Goal: Find specific page/section: Locate a particular part of the current website

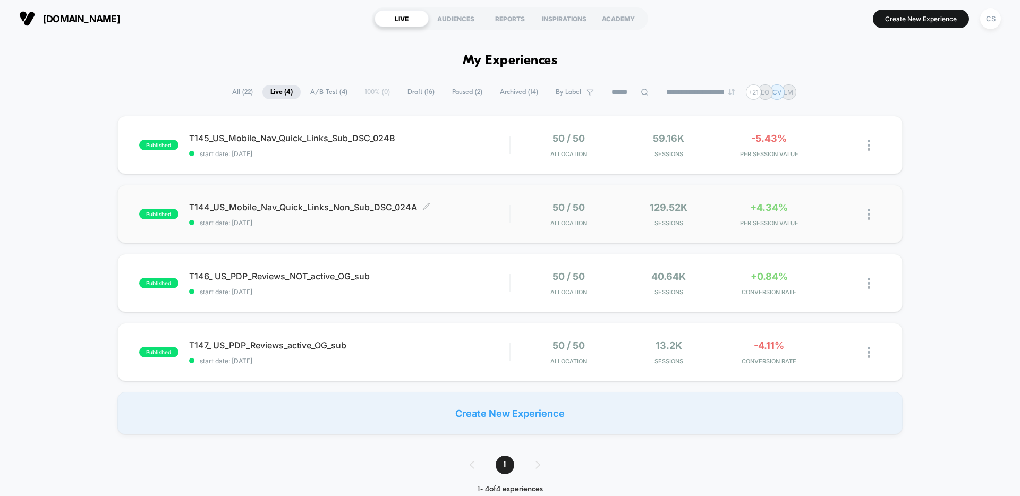
click at [467, 217] on div "T144_US_Mobile_Nav_Quick_Links_Non_Sub_DSC_024A Click to edit experience detail…" at bounding box center [349, 214] width 320 height 25
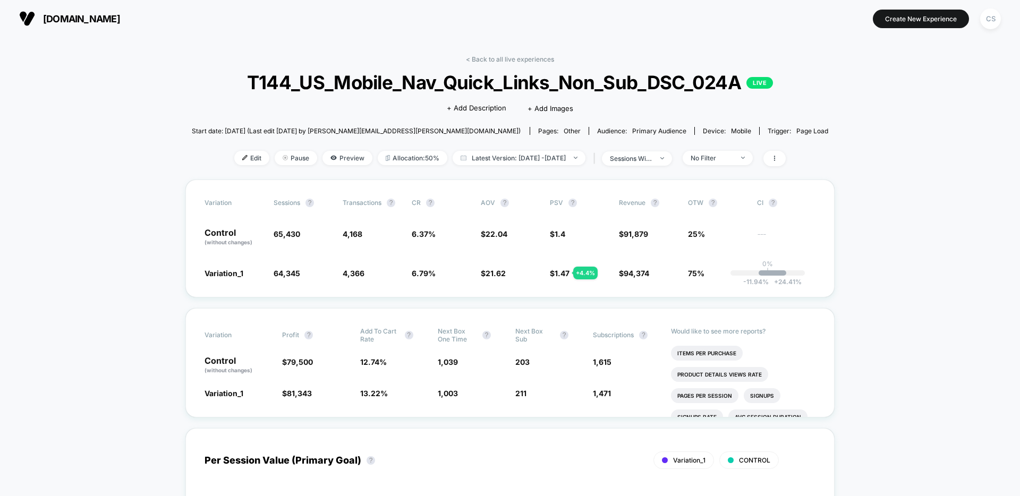
click at [528, 90] on span "T144_US_Mobile_Nav_Quick_Links_Non_Sub_DSC_024A LIVE" at bounding box center [510, 82] width 573 height 22
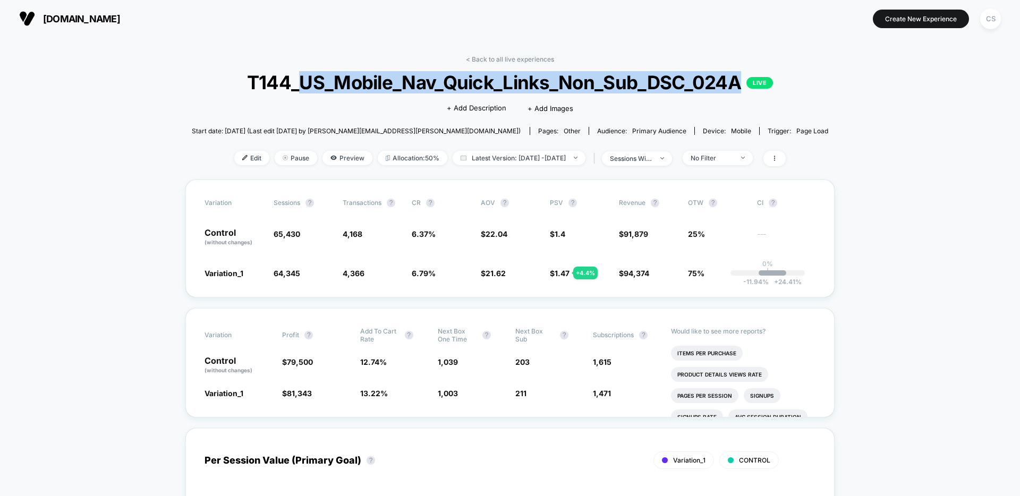
drag, startPoint x: 301, startPoint y: 82, endPoint x: 744, endPoint y: 81, distance: 442.6
click at [744, 81] on span "T144_US_Mobile_Nav_Quick_Links_Non_Sub_DSC_024A LIVE" at bounding box center [510, 82] width 573 height 22
copy span "US_Mobile_Nav_Quick_Links_Non_Sub_DSC_024A"
click at [434, 71] on span "T144_US_Mobile_Nav_Quick_Links_Non_Sub_DSC_024A LIVE" at bounding box center [510, 82] width 573 height 22
drag, startPoint x: 637, startPoint y: 83, endPoint x: 303, endPoint y: 90, distance: 334.3
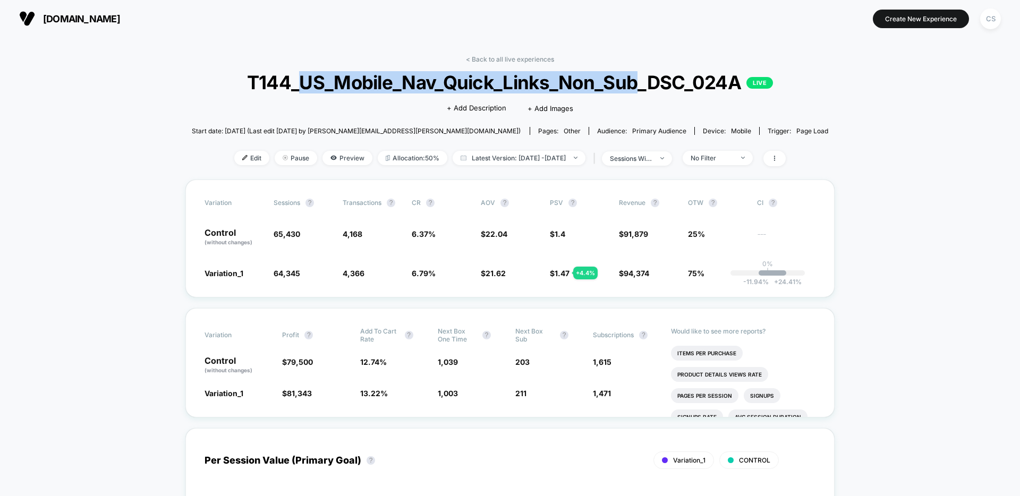
click at [303, 90] on span "T144_US_Mobile_Nav_Quick_Links_Non_Sub_DSC_024A LIVE" at bounding box center [510, 82] width 573 height 22
copy span "US_Mobile_Nav_Quick_Links_Non_Sub"
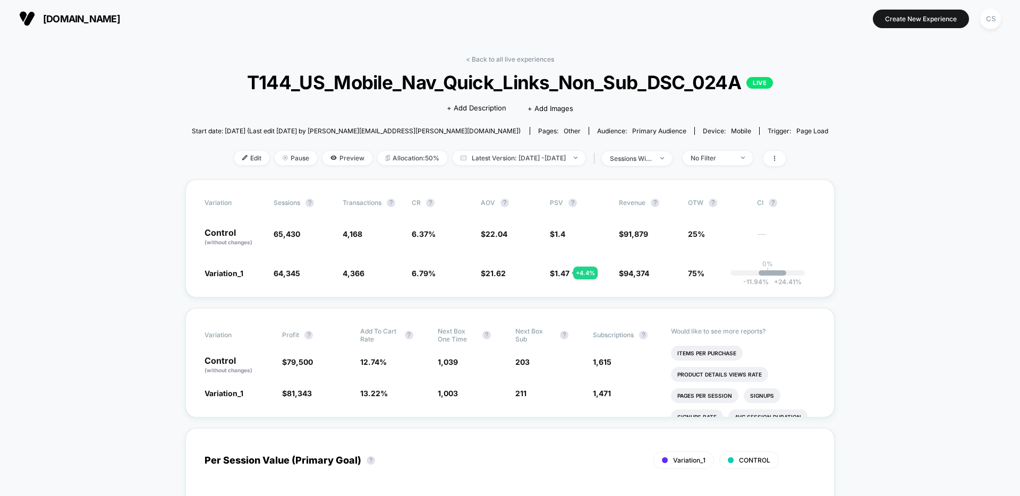
click at [223, 96] on div "< Back to all live experiences T144_US_Mobile_Nav_Quick_Links_Non_Sub_DSC_024A …" at bounding box center [510, 117] width 637 height 124
click at [534, 59] on link "< Back to all live experiences" at bounding box center [510, 59] width 88 height 8
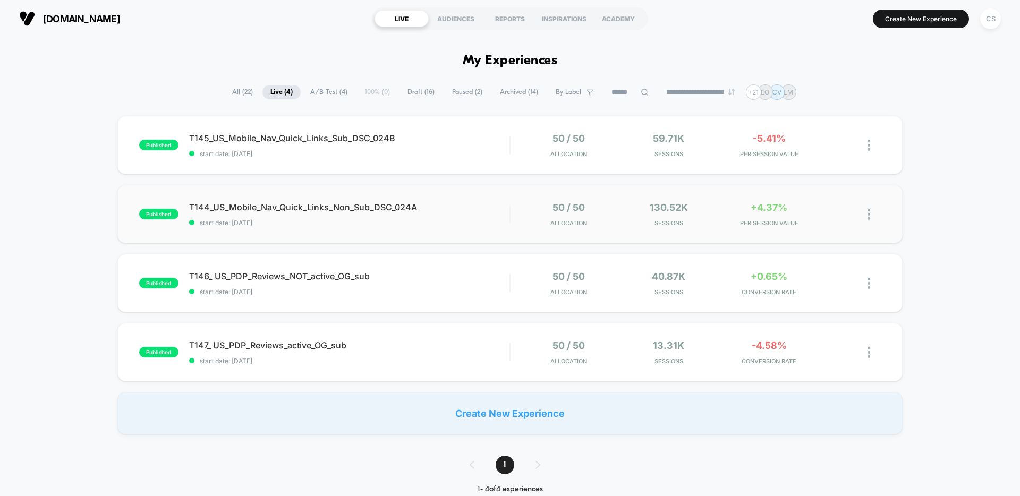
click at [473, 229] on div "published T144_US_Mobile_Nav_Quick_Links_Non_Sub_DSC_024A start date: [DATE] 50…" at bounding box center [509, 214] width 785 height 58
